Goal: Find specific page/section: Find specific page/section

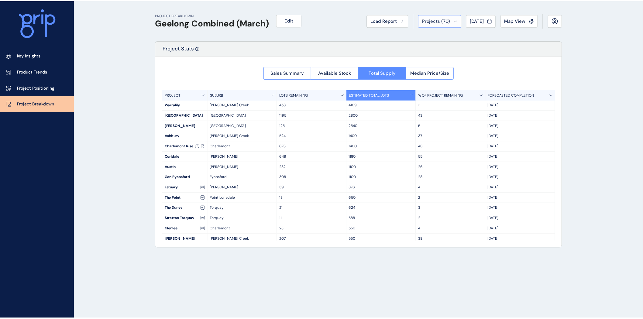
scroll to position [55, 0]
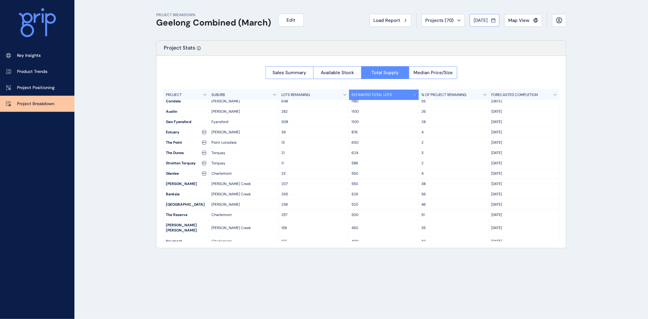
click at [475, 18] on span "[DATE]" at bounding box center [480, 20] width 14 height 6
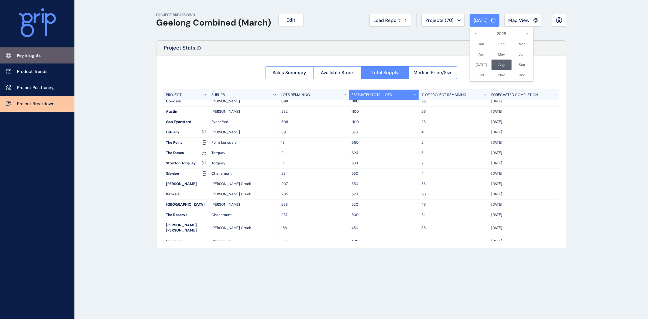
click at [28, 56] on p "Key Insights" at bounding box center [29, 56] width 24 height 6
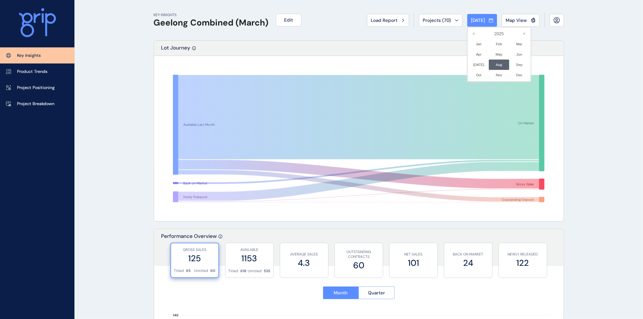
click at [424, 21] on div at bounding box center [321, 159] width 643 height 319
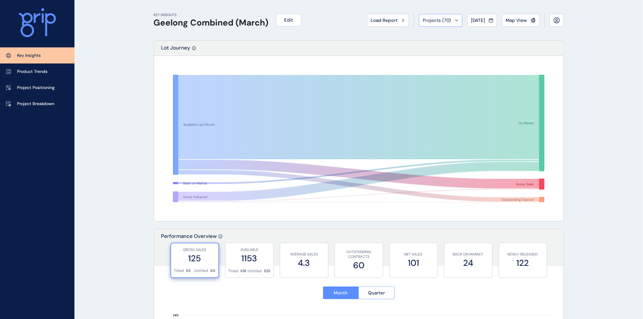
click at [428, 19] on span "Projects ( 70 )" at bounding box center [437, 20] width 28 height 6
click at [385, 22] on span "Load Report" at bounding box center [384, 20] width 27 height 6
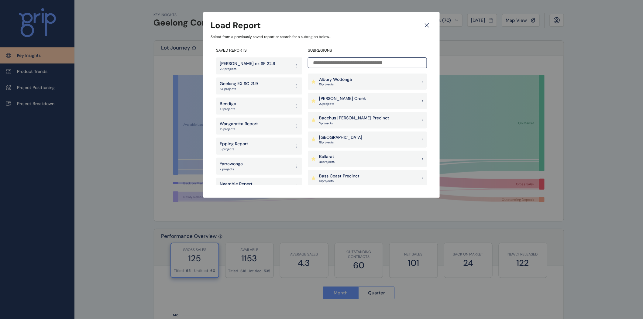
click at [330, 99] on p "[PERSON_NAME] Creek" at bounding box center [342, 99] width 47 height 6
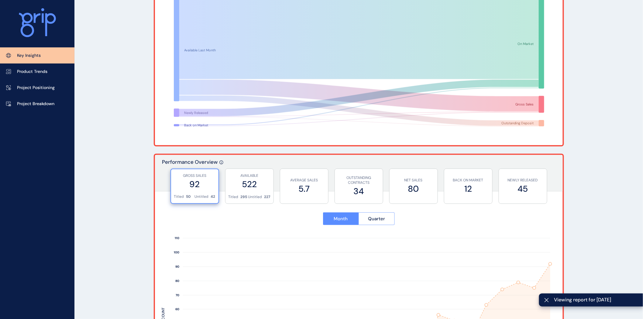
scroll to position [77, 0]
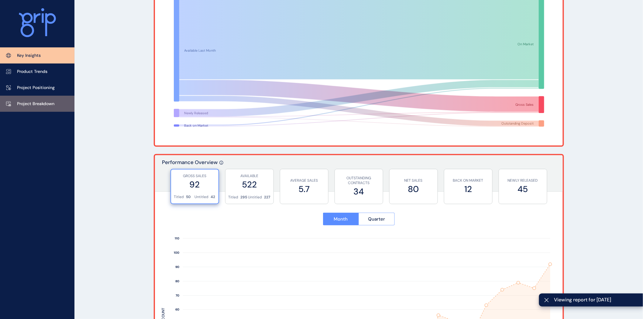
click at [32, 103] on p "Project Breakdown" at bounding box center [35, 104] width 37 height 6
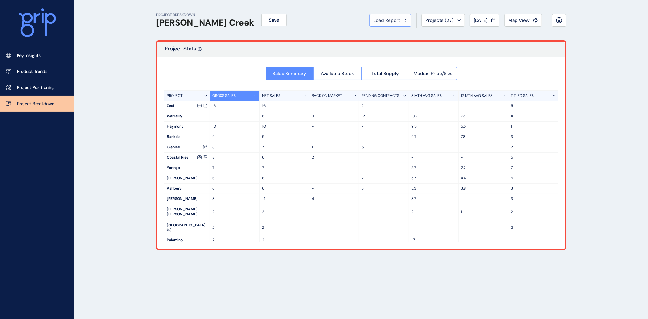
click at [391, 19] on span "Load Report" at bounding box center [386, 20] width 27 height 6
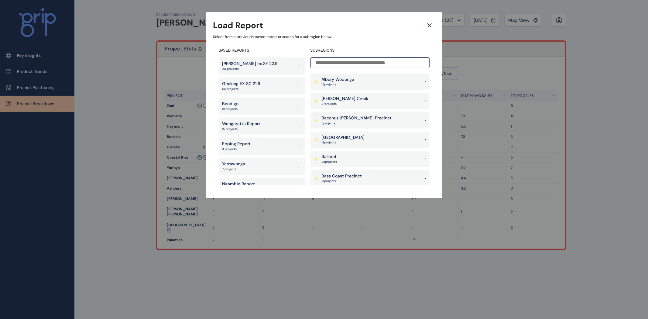
click at [329, 66] on input at bounding box center [369, 62] width 119 height 11
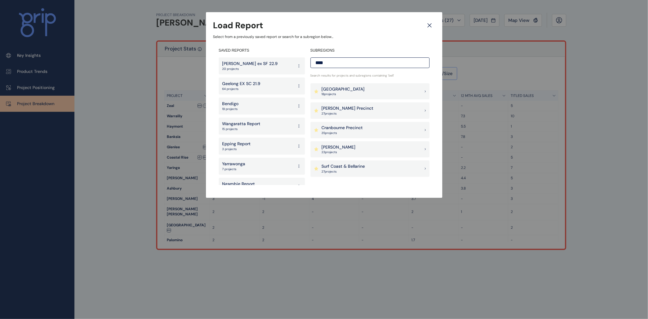
type input "****"
click at [332, 167] on p "Surf Coast & Bellarine" at bounding box center [343, 166] width 43 height 6
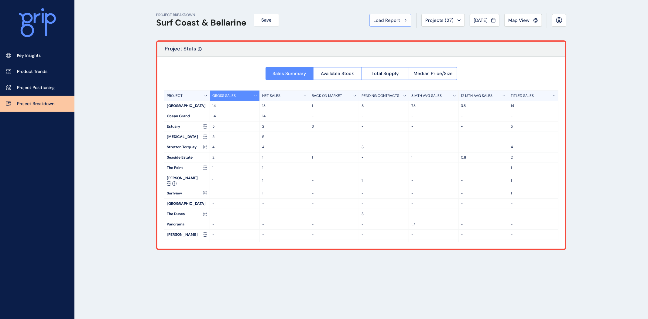
click at [387, 16] on button "Load Report" at bounding box center [390, 20] width 42 height 13
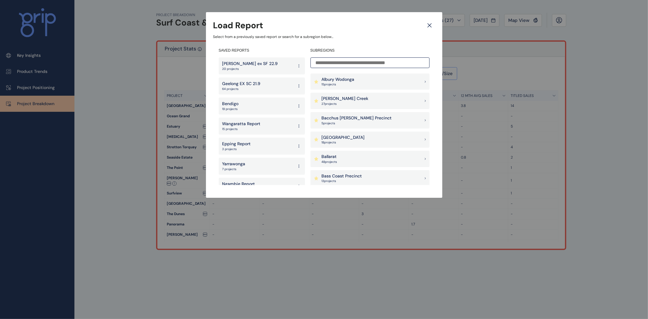
click at [344, 59] on input at bounding box center [369, 62] width 119 height 11
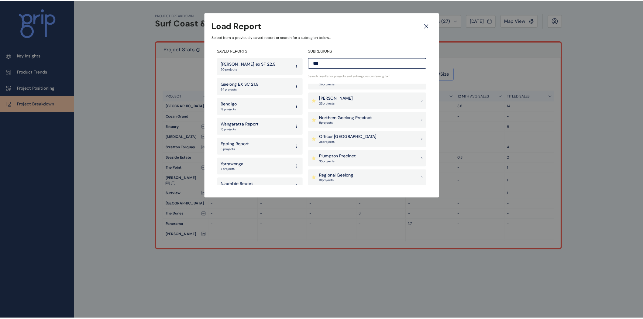
scroll to position [62, 0]
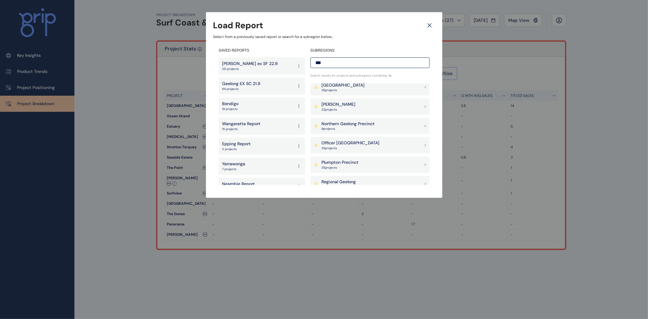
type input "***"
click at [349, 122] on p "Northern Geelong Precinct" at bounding box center [348, 124] width 53 height 6
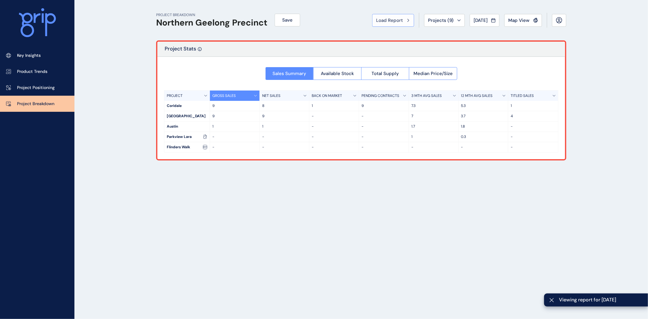
click at [387, 22] on span "Load Report" at bounding box center [389, 20] width 27 height 6
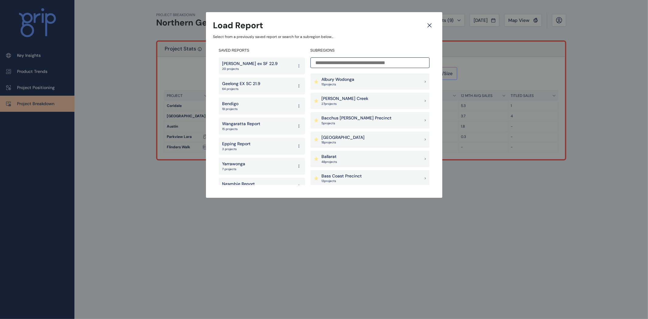
click at [244, 82] on p "Geelong EX SC 21.9" at bounding box center [241, 84] width 38 height 6
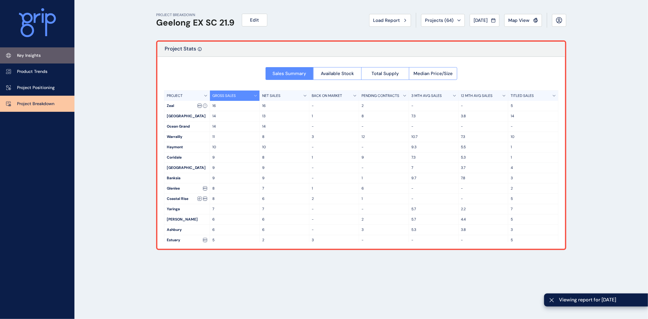
click at [42, 52] on link "Key Insights" at bounding box center [37, 55] width 74 height 16
